Goal: Information Seeking & Learning: Learn about a topic

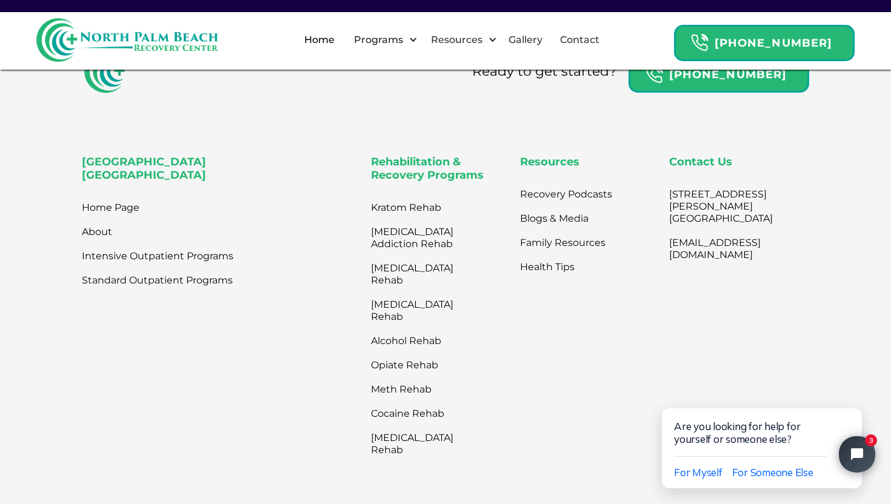
scroll to position [3889, 0]
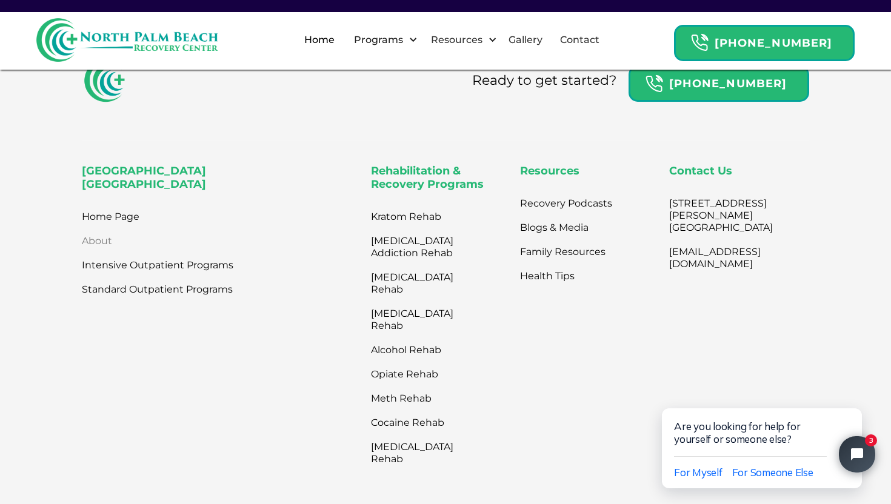
click at [97, 240] on link "About" at bounding box center [97, 241] width 30 height 24
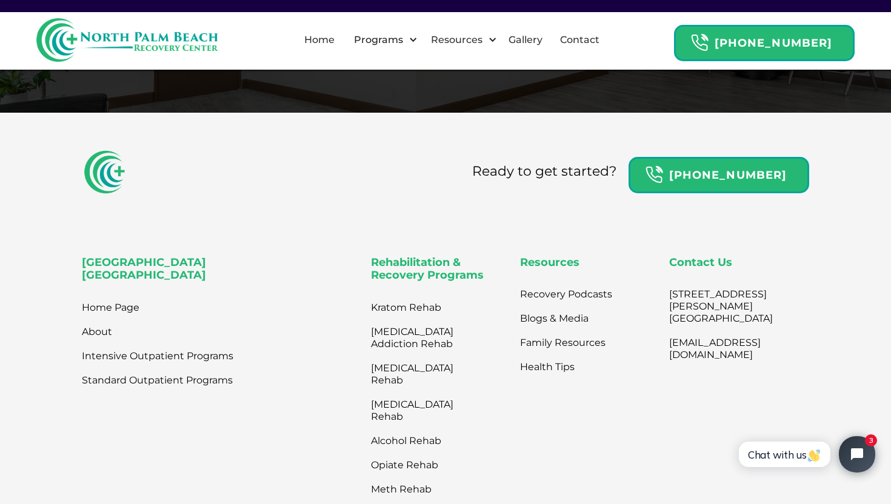
scroll to position [2639, 0]
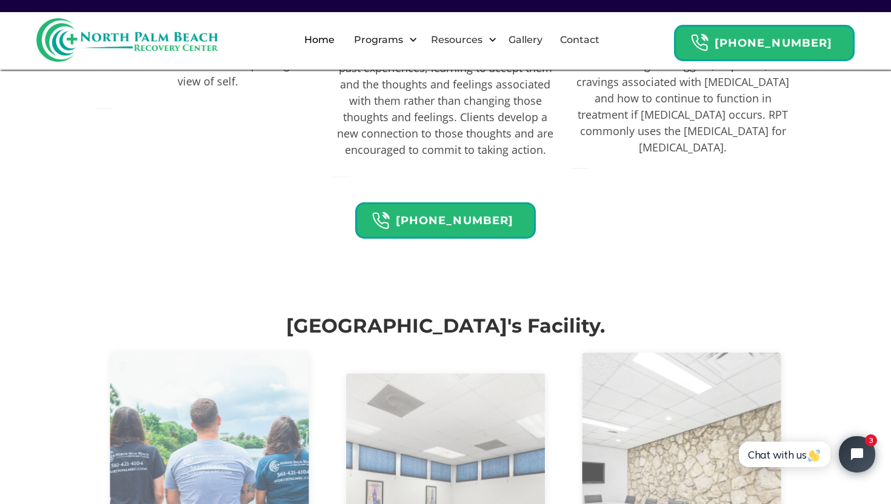
scroll to position [2422, 0]
